Goal: Task Accomplishment & Management: Manage account settings

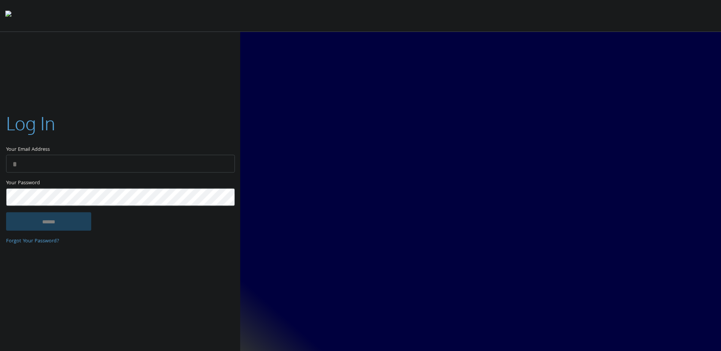
type input "**********"
click at [36, 217] on input "******" at bounding box center [48, 221] width 85 height 18
type input "**********"
click at [30, 225] on input "******" at bounding box center [48, 221] width 85 height 18
